Goal: Use online tool/utility

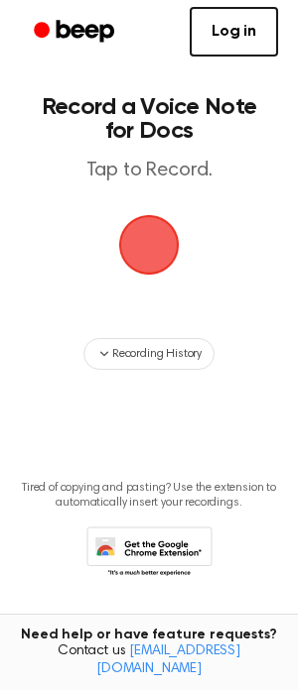
click at [156, 248] on span "button" at bounding box center [149, 245] width 60 height 60
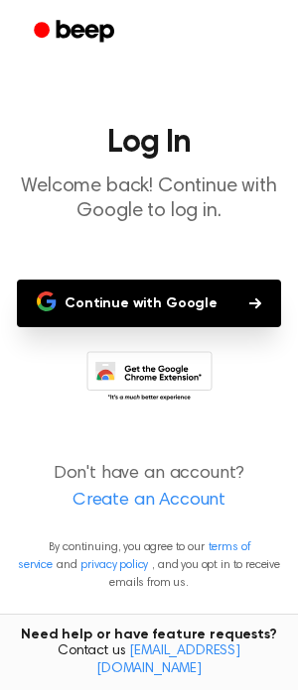
click at [172, 305] on button "Continue with Google" at bounding box center [149, 304] width 264 height 48
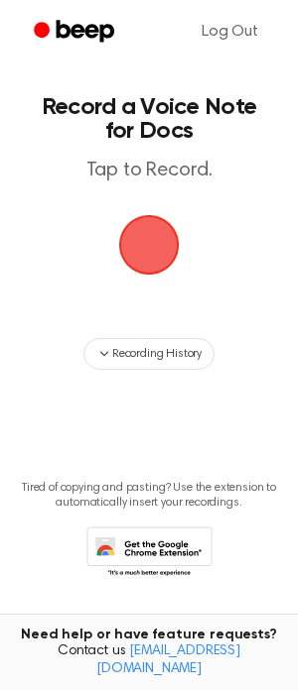
click at [158, 248] on span "button" at bounding box center [149, 245] width 64 height 64
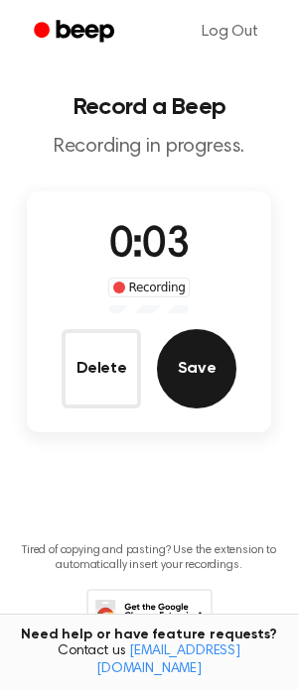
click at [181, 366] on button "Save" at bounding box center [196, 368] width 79 height 79
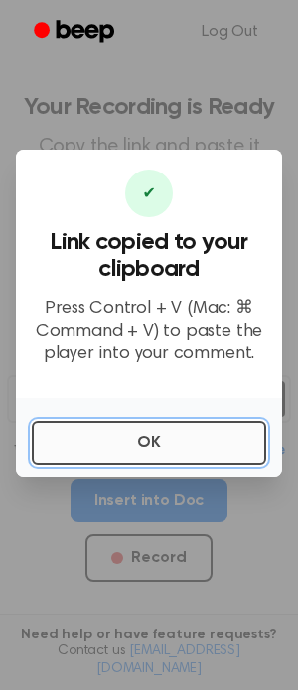
click at [128, 434] on button "OK" at bounding box center [149, 444] width 234 height 44
